Goal: Task Accomplishment & Management: Use online tool/utility

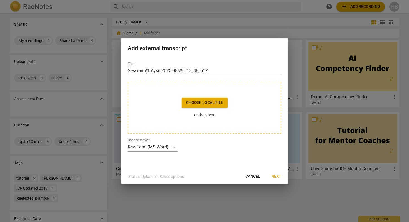
click at [249, 178] on span "Cancel" at bounding box center [253, 177] width 15 height 6
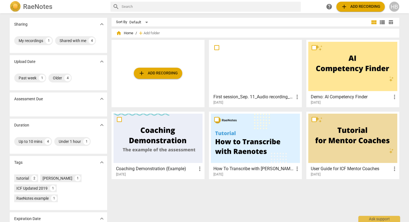
click at [349, 6] on span "add Add recording" at bounding box center [361, 6] width 40 height 7
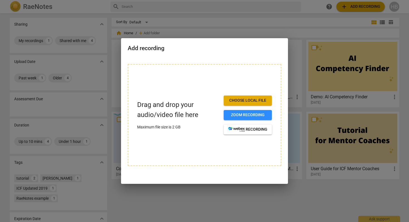
click at [250, 99] on span "Choose local file" at bounding box center [247, 101] width 39 height 6
click at [256, 102] on span "Choose local file" at bounding box center [247, 101] width 39 height 6
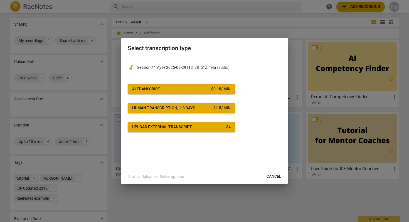
click at [155, 88] on div "AI Transcript" at bounding box center [146, 89] width 28 height 6
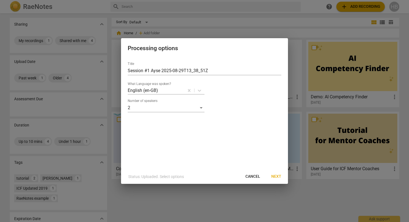
click at [279, 175] on span "Next" at bounding box center [277, 177] width 10 height 6
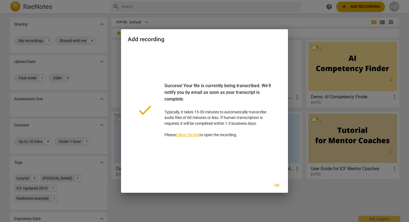
click at [278, 185] on span "Ok" at bounding box center [277, 186] width 9 height 6
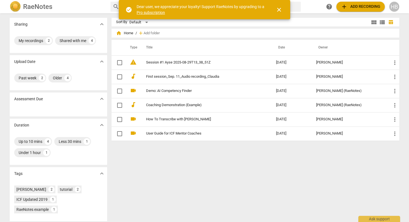
click at [281, 9] on span "close" at bounding box center [279, 9] width 7 height 7
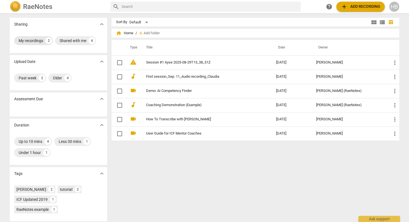
click at [29, 40] on div "My recordings" at bounding box center [31, 41] width 25 height 6
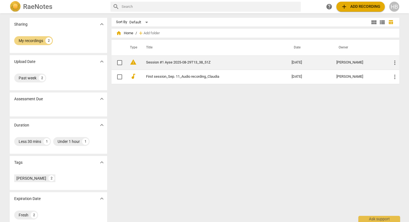
click at [199, 62] on link "Session #1 Ayse 2025-08-29T13_38_51Z" at bounding box center [209, 62] width 126 height 4
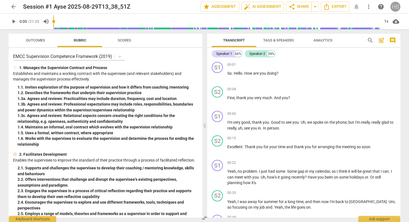
click at [395, 7] on div "HB" at bounding box center [396, 7] width 10 height 10
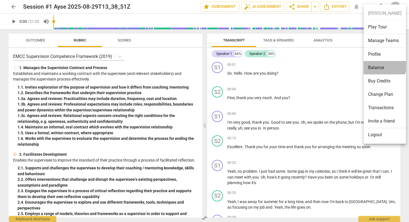
click at [380, 65] on li "Balance" at bounding box center [385, 67] width 42 height 13
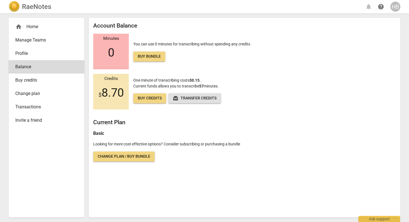
click at [38, 55] on span "Profile" at bounding box center [44, 53] width 58 height 7
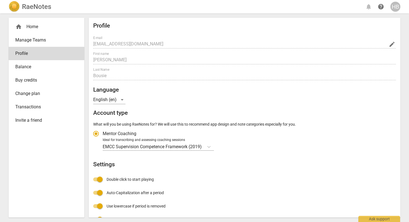
radio input "false"
click at [29, 107] on span "Transactions" at bounding box center [44, 107] width 58 height 7
radio input "false"
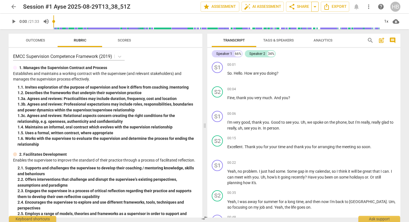
click at [317, 7] on span "arrow_drop_down" at bounding box center [315, 6] width 7 height 7
click at [309, 18] on div "Available only to you" at bounding box center [293, 16] width 36 height 5
click at [296, 17] on span "Available only to you" at bounding box center [291, 16] width 32 height 5
click at [336, 9] on span "Export" at bounding box center [335, 6] width 23 height 7
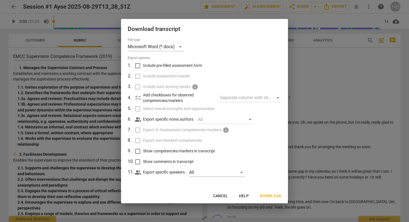
click at [268, 196] on span "Download" at bounding box center [270, 196] width 21 height 6
